Goal: Check status

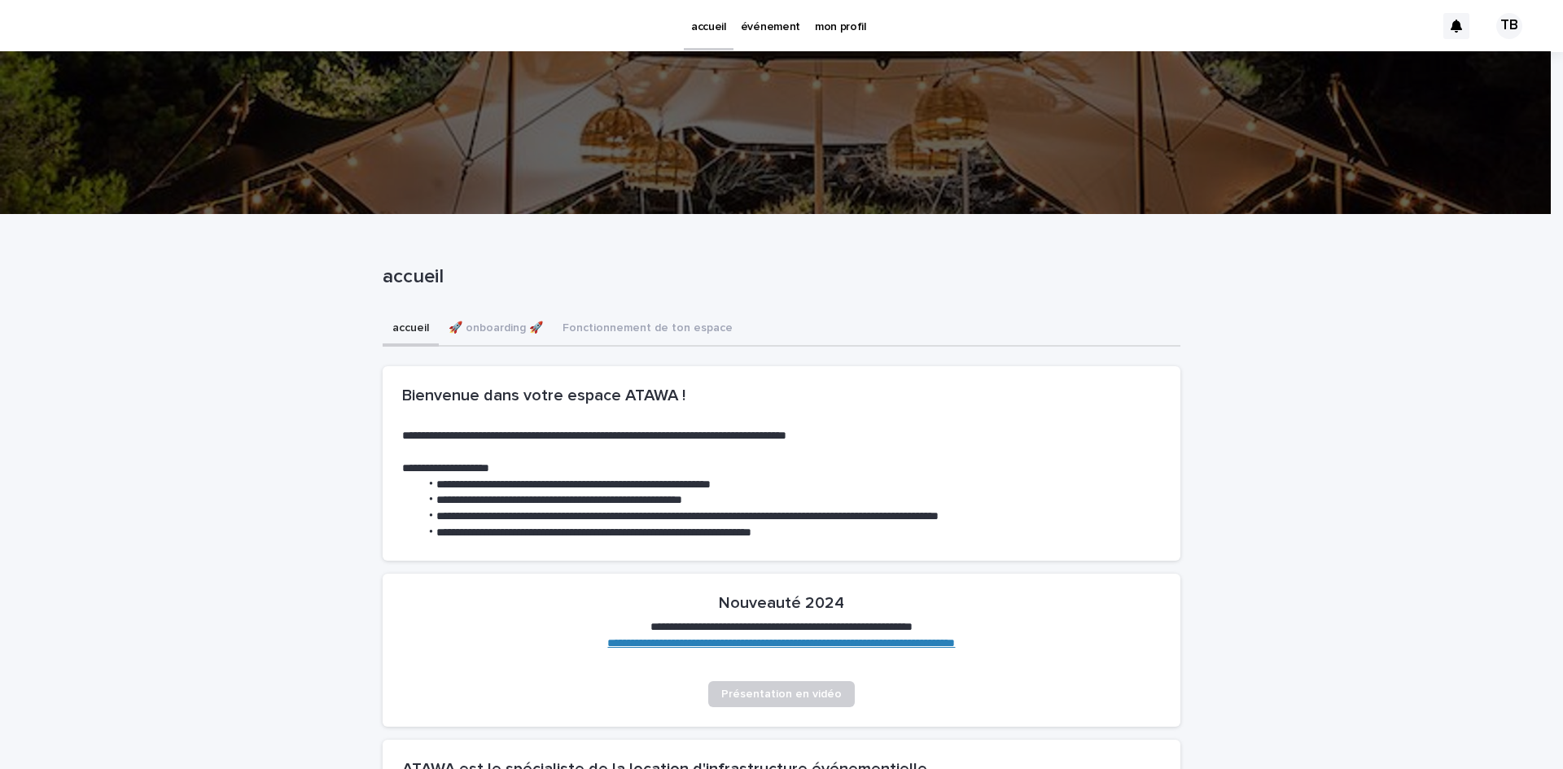
click at [760, 27] on p "événement" at bounding box center [770, 17] width 59 height 34
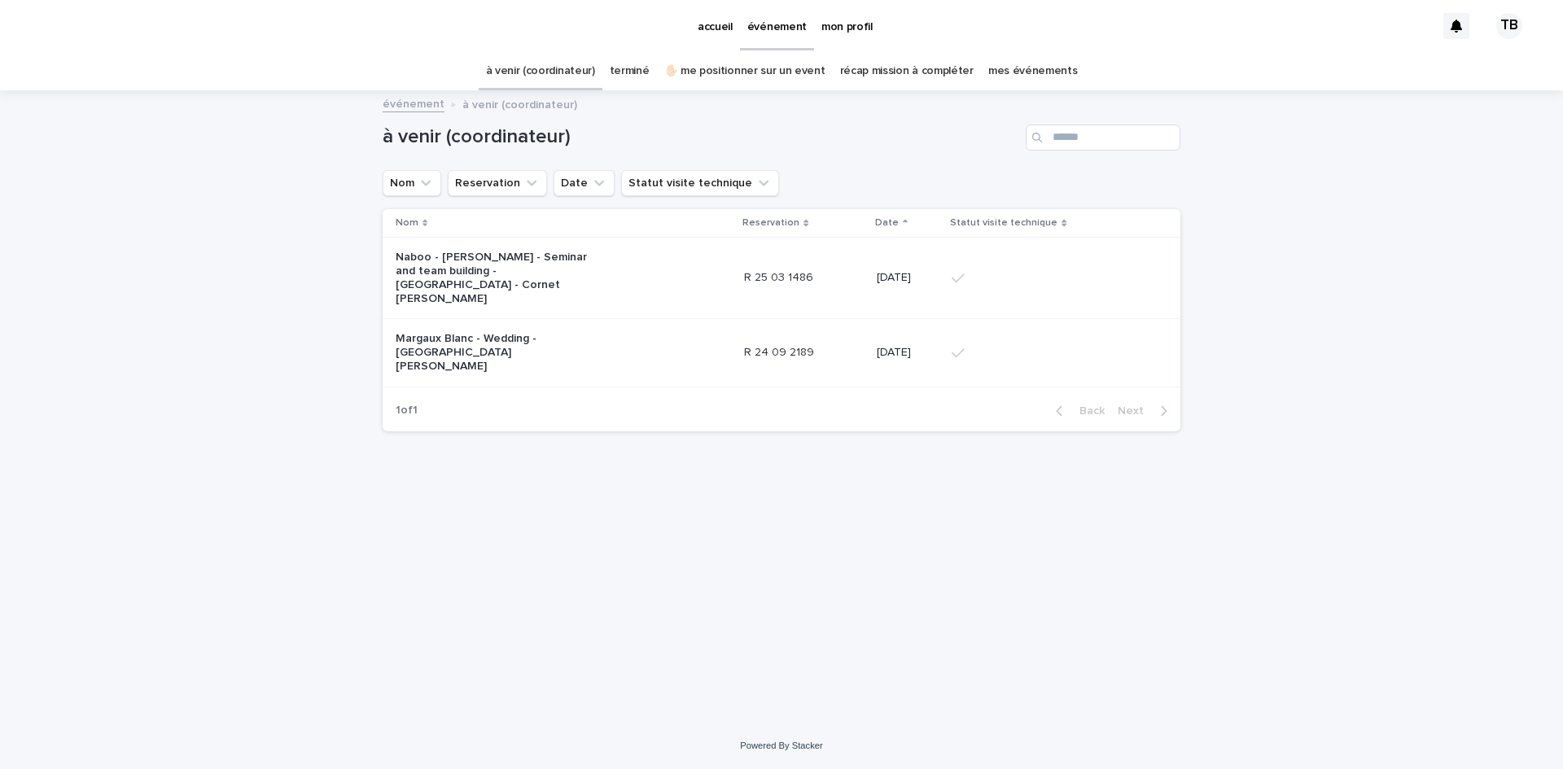
click at [582, 332] on p "Margaux Blanc - Wedding - [GEOGRAPHIC_DATA][PERSON_NAME]" at bounding box center [498, 352] width 204 height 41
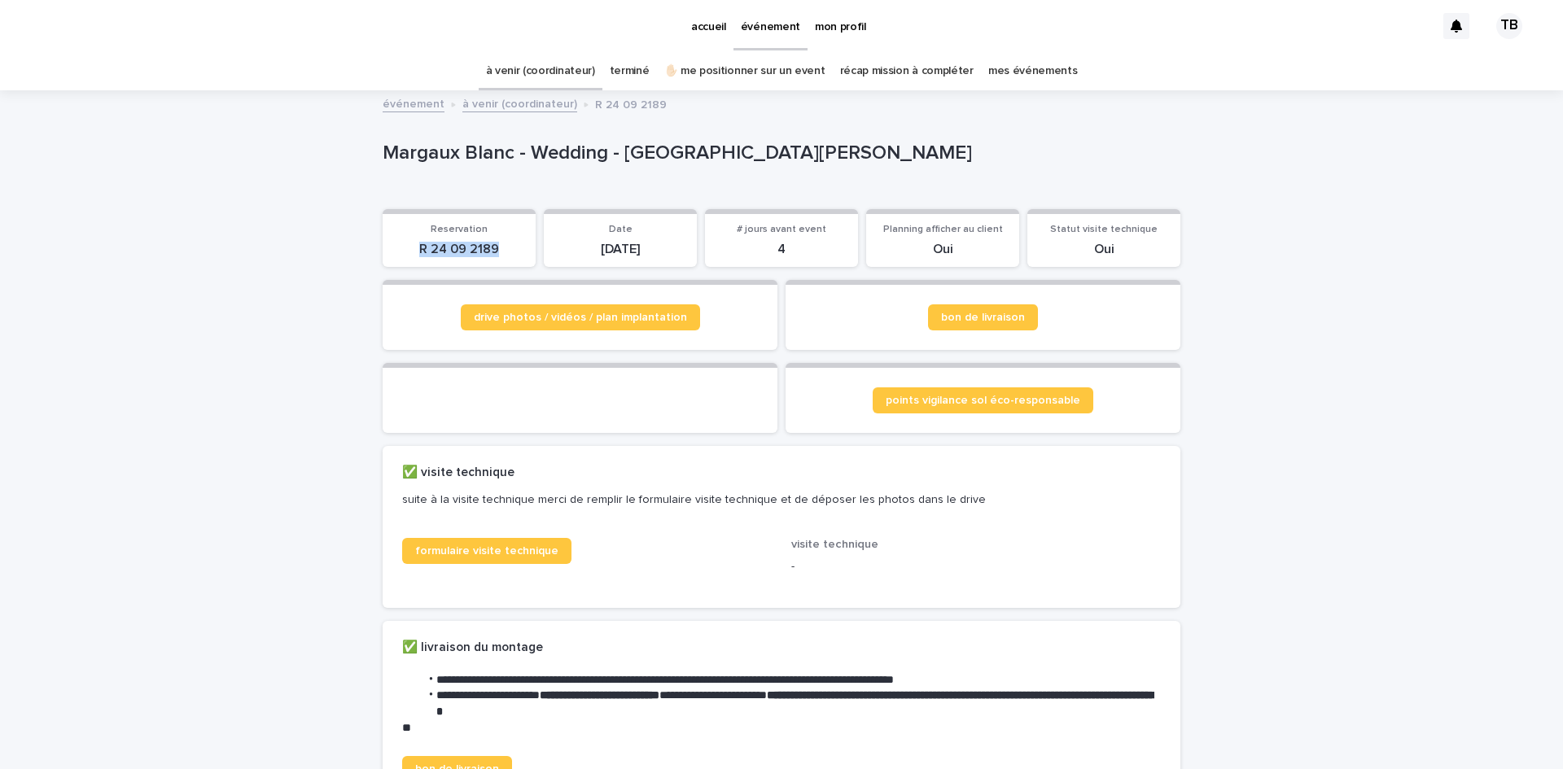
drag, startPoint x: 416, startPoint y: 247, endPoint x: 515, endPoint y: 247, distance: 99.3
click at [515, 247] on p "R 24 09 2189" at bounding box center [459, 249] width 134 height 15
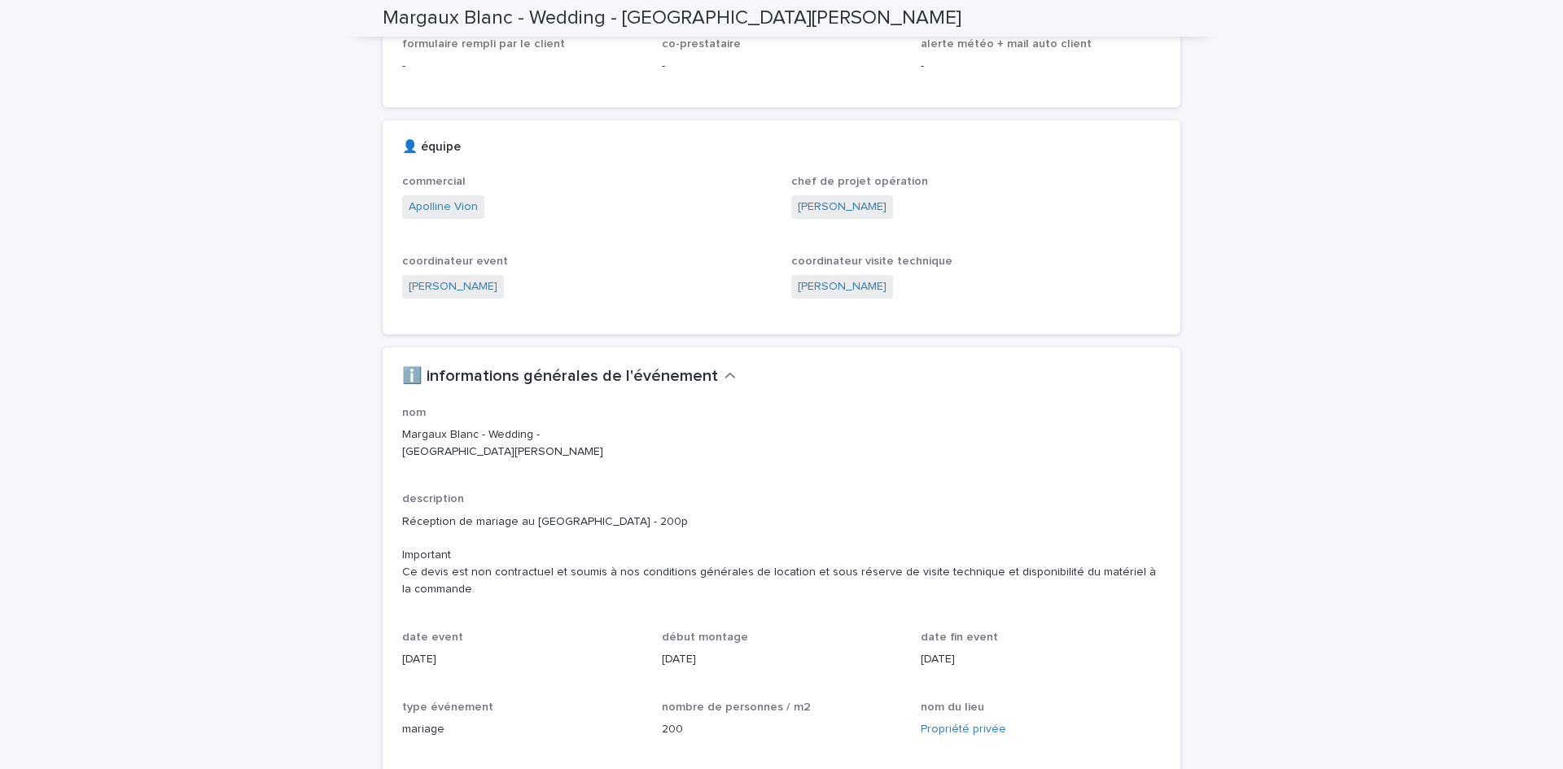
scroll to position [977, 0]
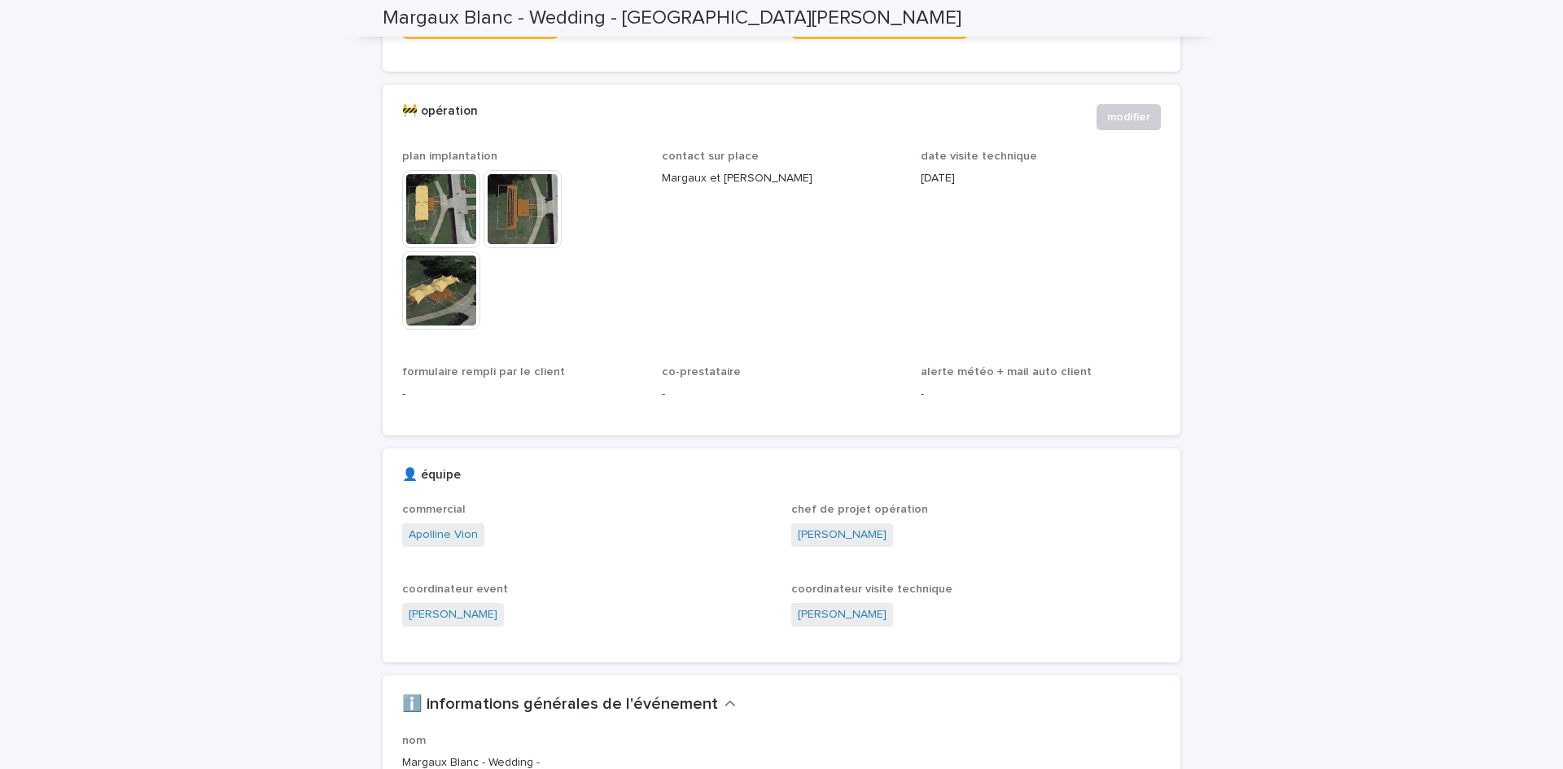
click at [433, 316] on img at bounding box center [441, 291] width 78 height 78
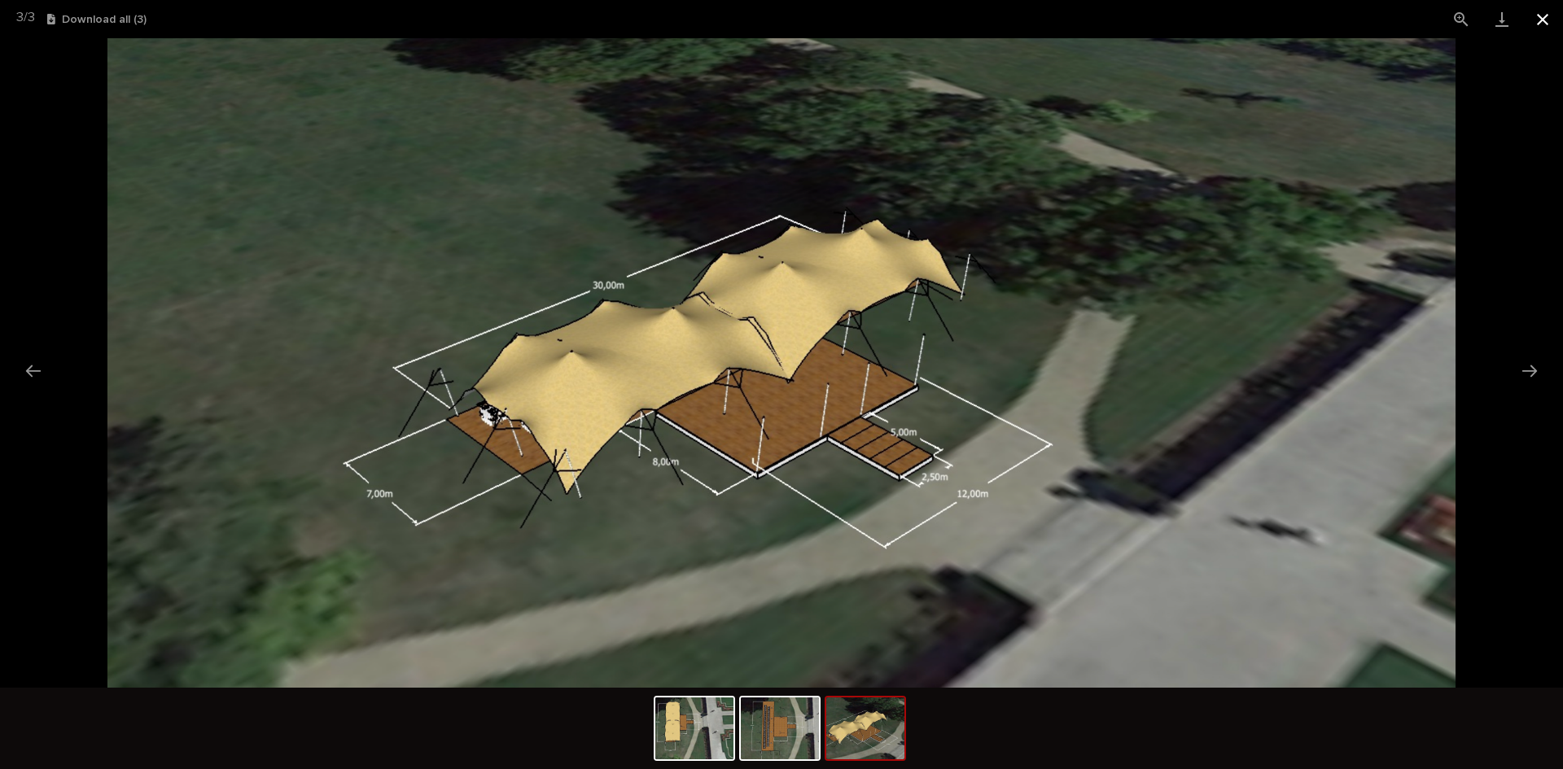
click at [1544, 20] on button "Close gallery" at bounding box center [1542, 19] width 41 height 38
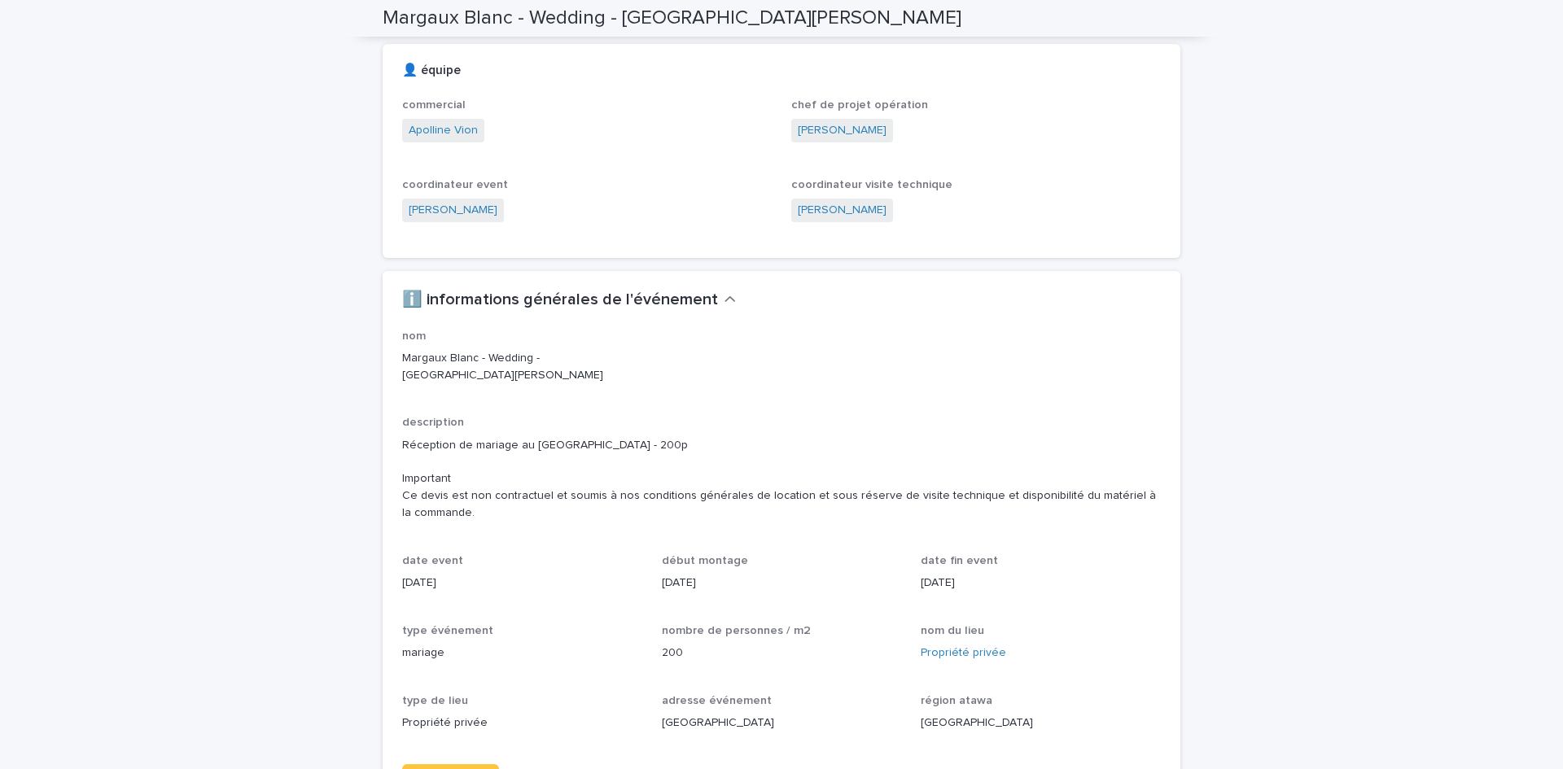
scroll to position [1384, 0]
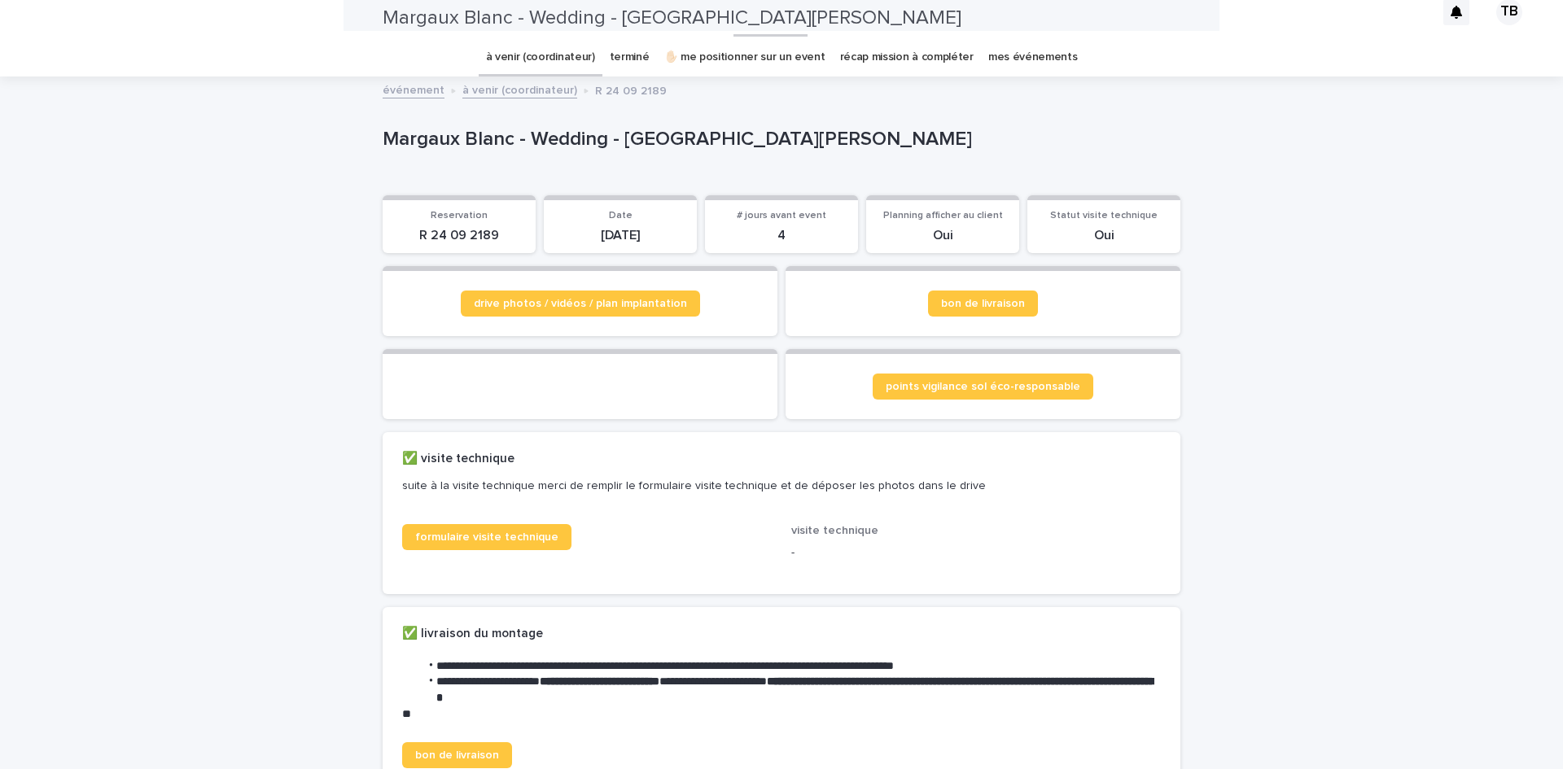
scroll to position [0, 0]
